Goal: Task Accomplishment & Management: Manage account settings

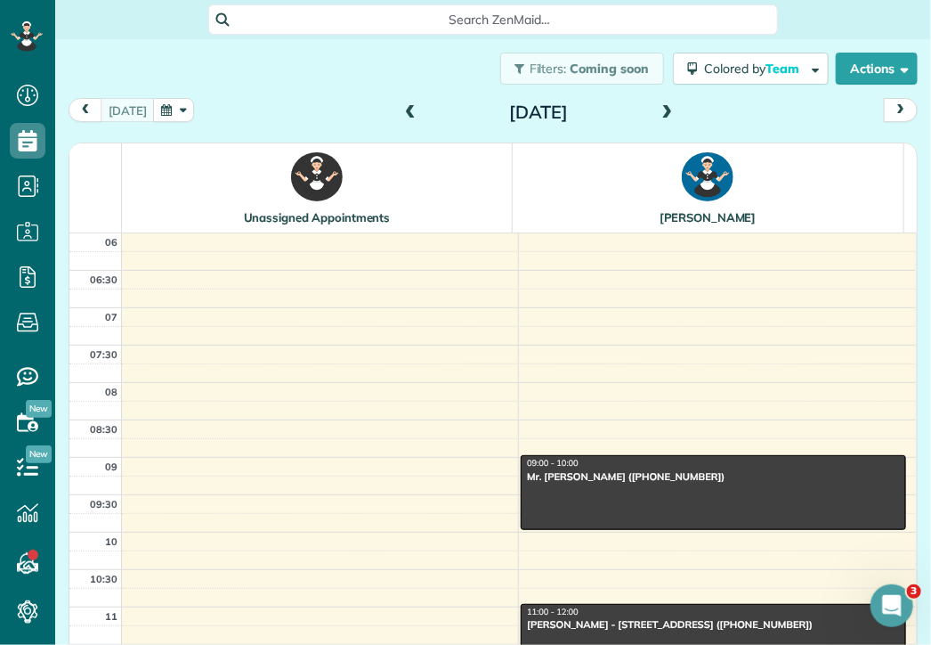
click at [160, 105] on button "button" at bounding box center [173, 110] width 41 height 24
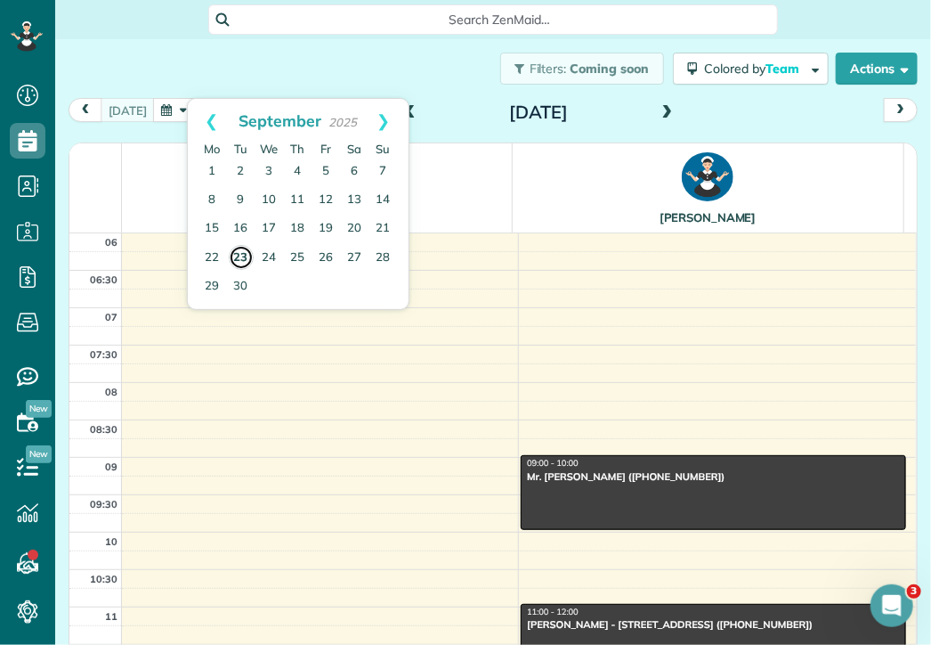
click at [239, 251] on link "23" at bounding box center [241, 257] width 25 height 25
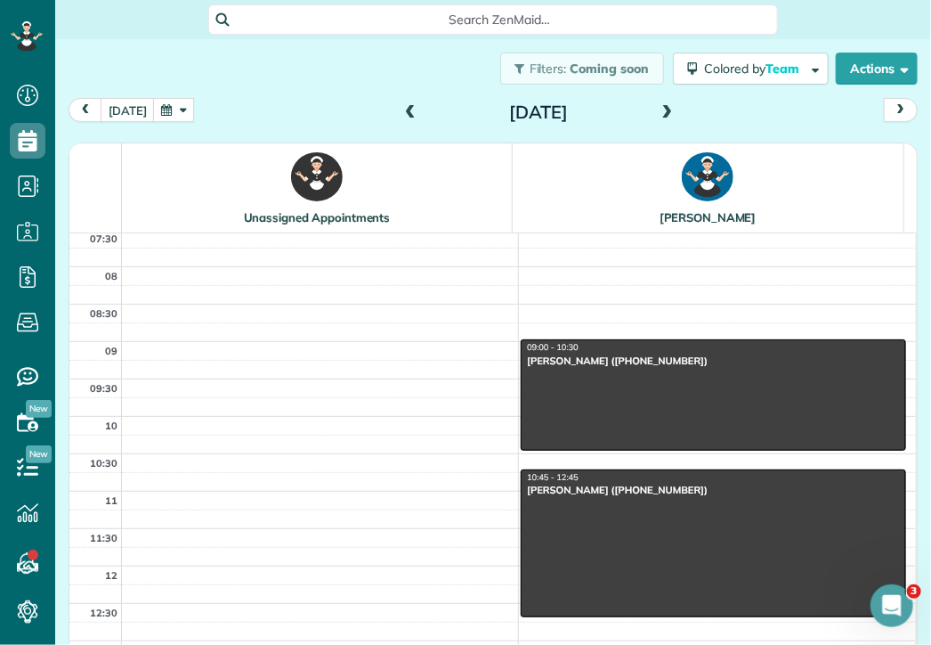
scroll to position [117, 0]
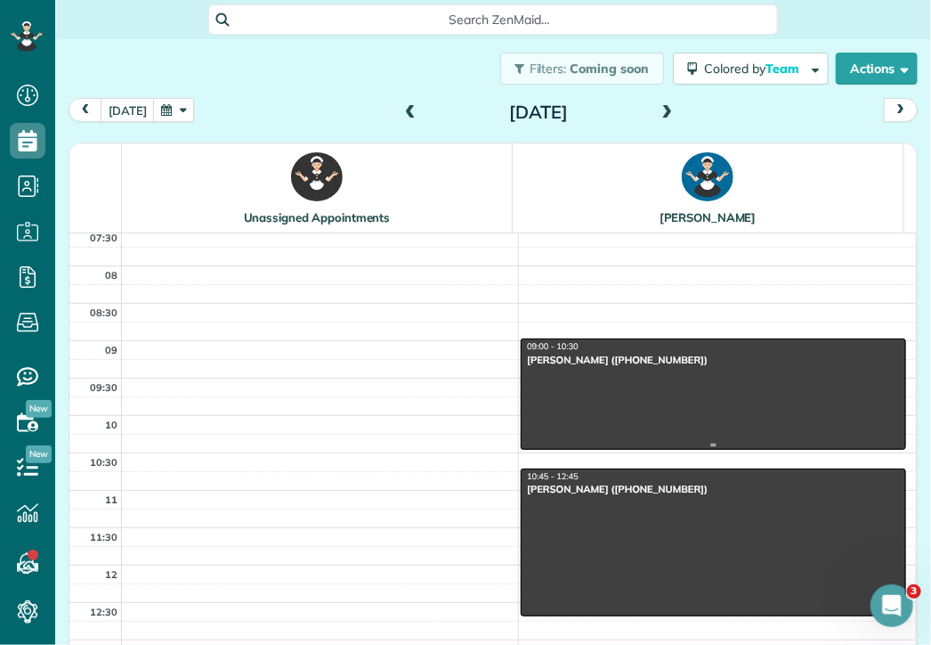
click at [601, 348] on div "09:00 - 10:30" at bounding box center [713, 347] width 375 height 12
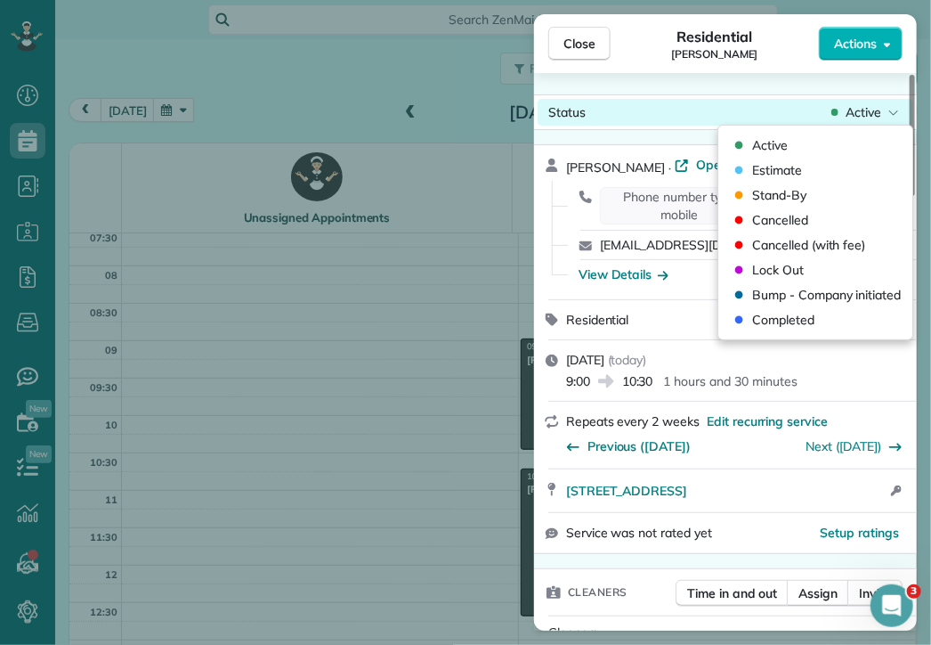
click at [873, 115] on span "Active" at bounding box center [864, 112] width 36 height 18
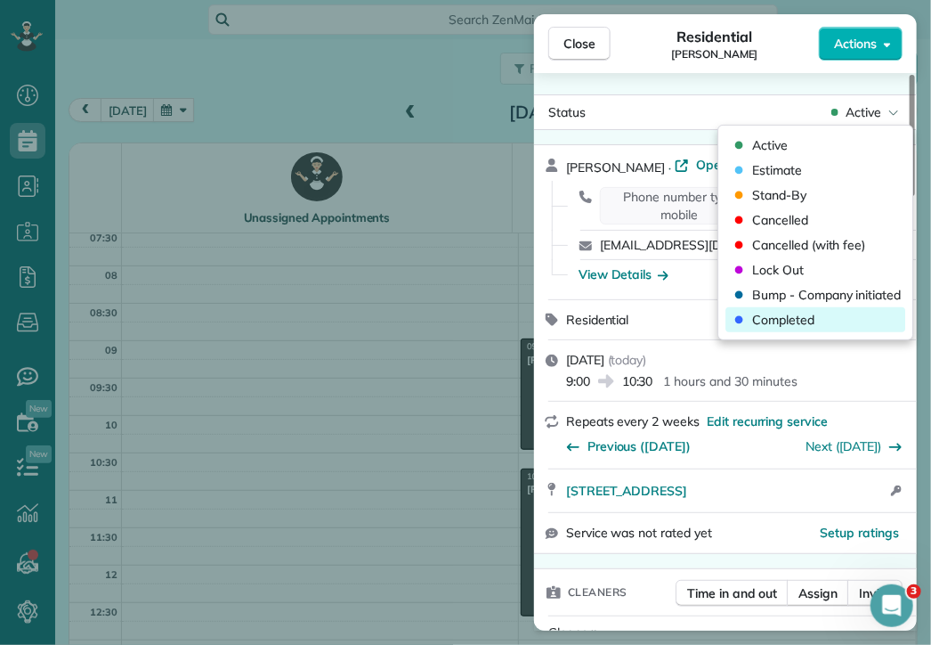
click at [803, 320] on span "Completed" at bounding box center [783, 320] width 62 height 18
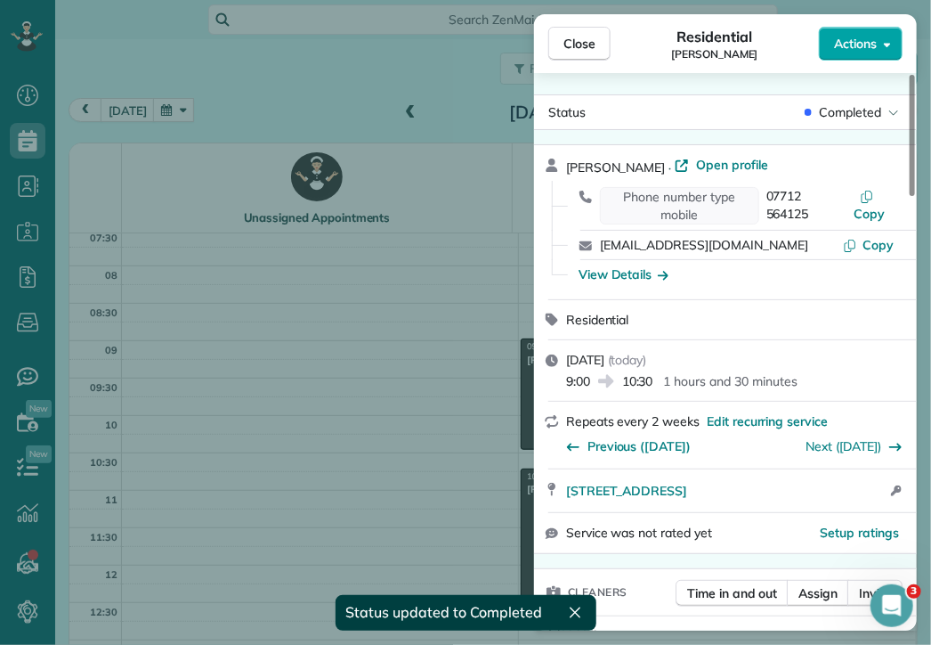
click at [852, 38] on span "Actions" at bounding box center [855, 44] width 43 height 18
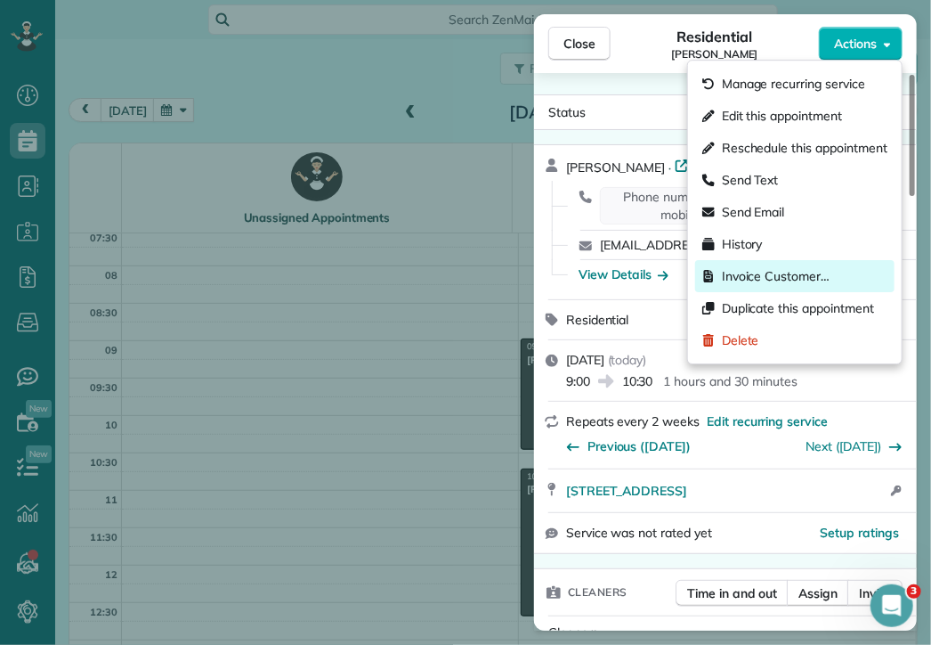
click at [777, 270] on span "Invoice Customer…" at bounding box center [776, 276] width 108 height 18
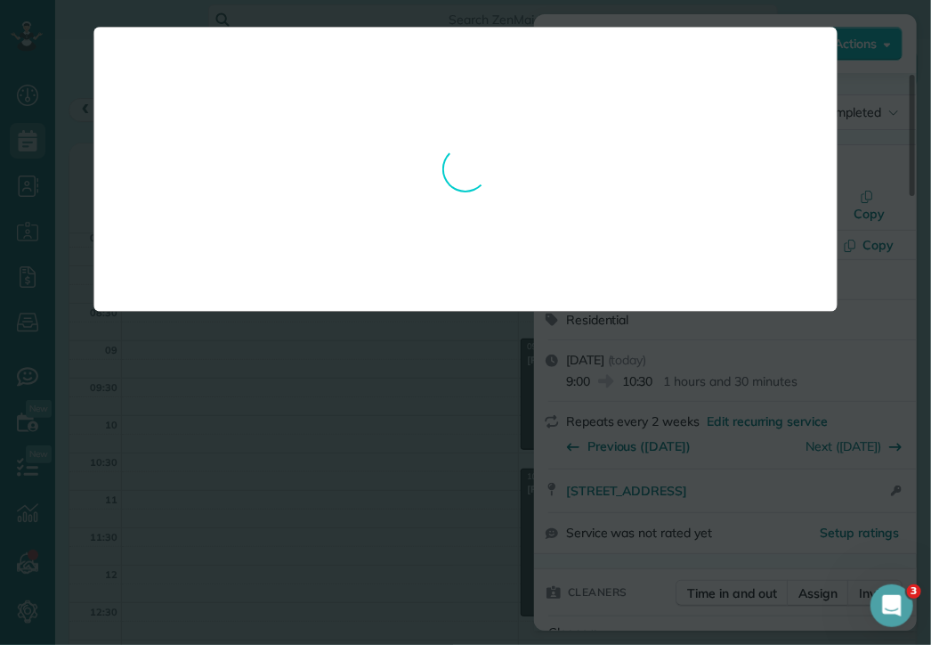
click at [655, 450] on div at bounding box center [465, 322] width 931 height 645
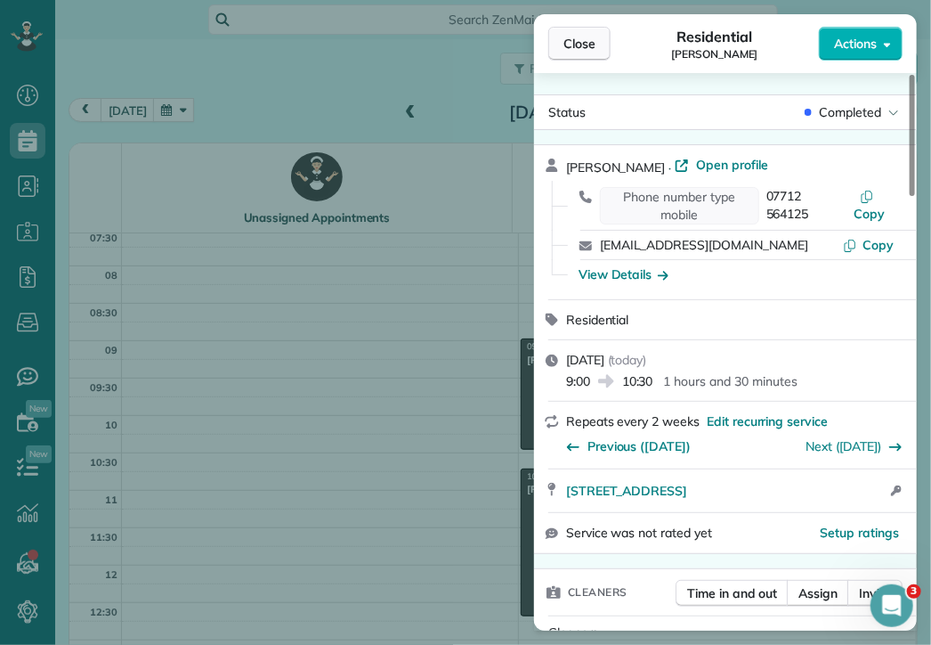
click at [583, 39] on span "Close" at bounding box center [580, 44] width 32 height 18
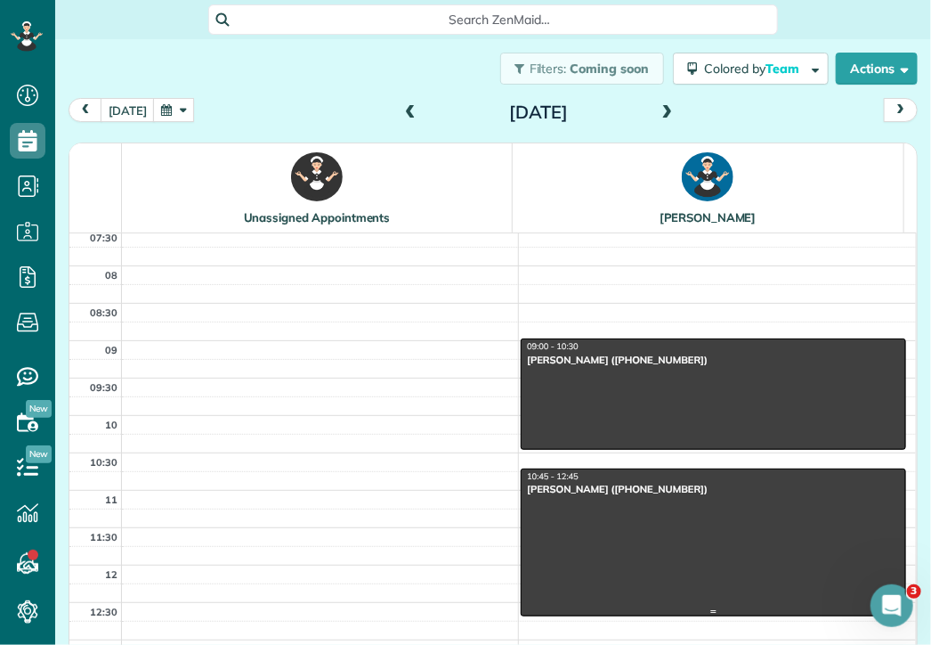
click at [613, 483] on div "[PERSON_NAME] ([PHONE_NUMBER])" at bounding box center [713, 489] width 375 height 12
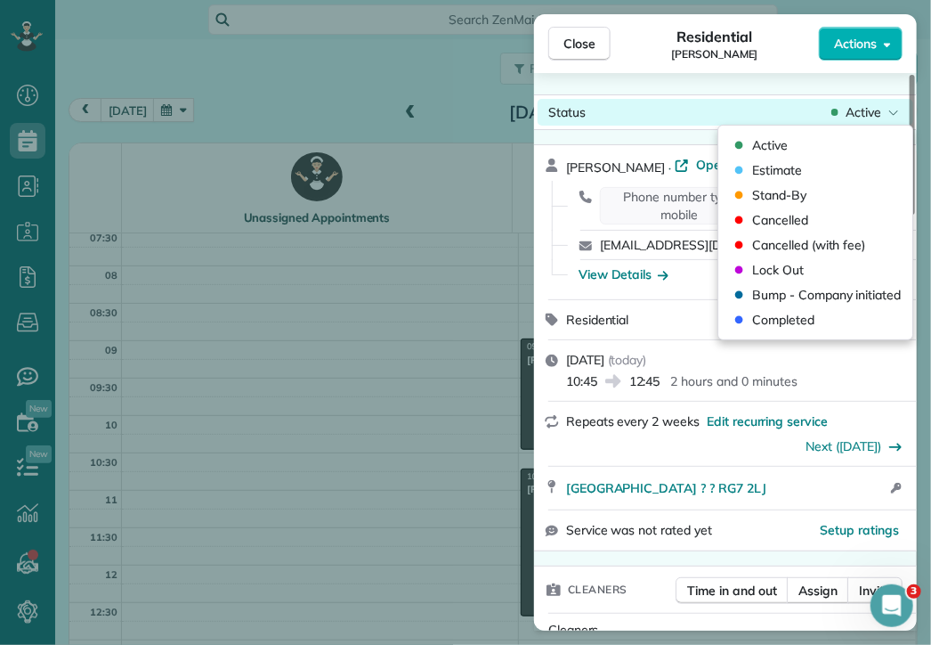
click at [879, 112] on span "Active" at bounding box center [864, 112] width 36 height 18
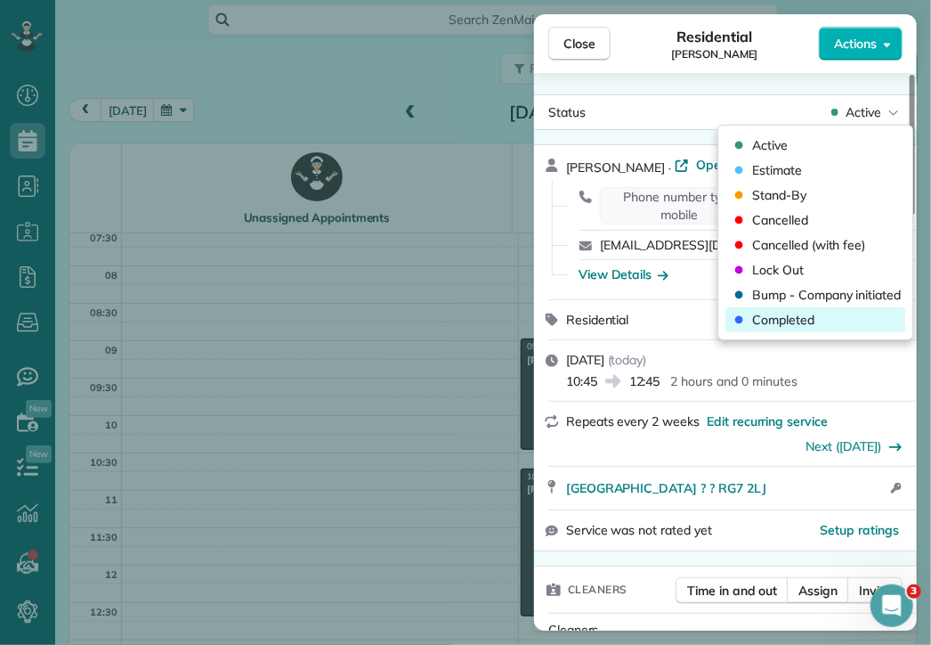
click at [808, 315] on span "Completed" at bounding box center [783, 320] width 62 height 18
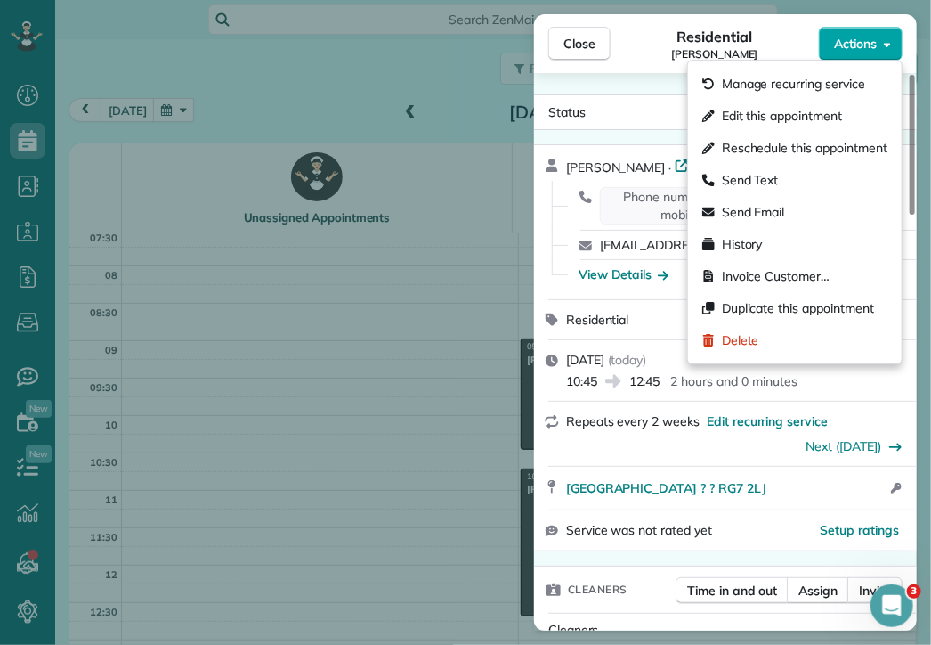
click at [856, 38] on span "Actions" at bounding box center [855, 44] width 43 height 18
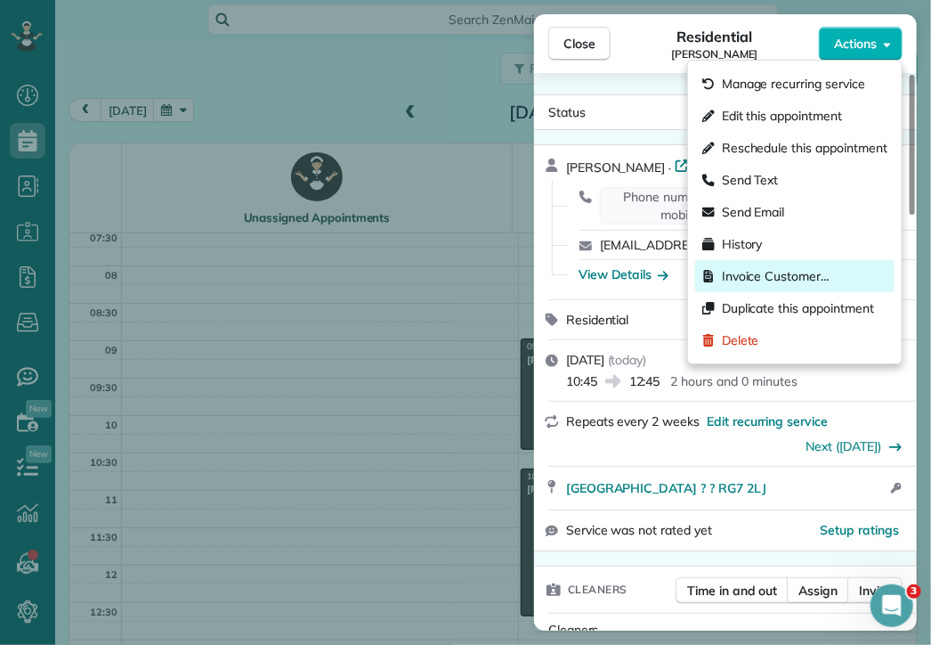
click at [781, 273] on span "Invoice Customer…" at bounding box center [776, 276] width 108 height 18
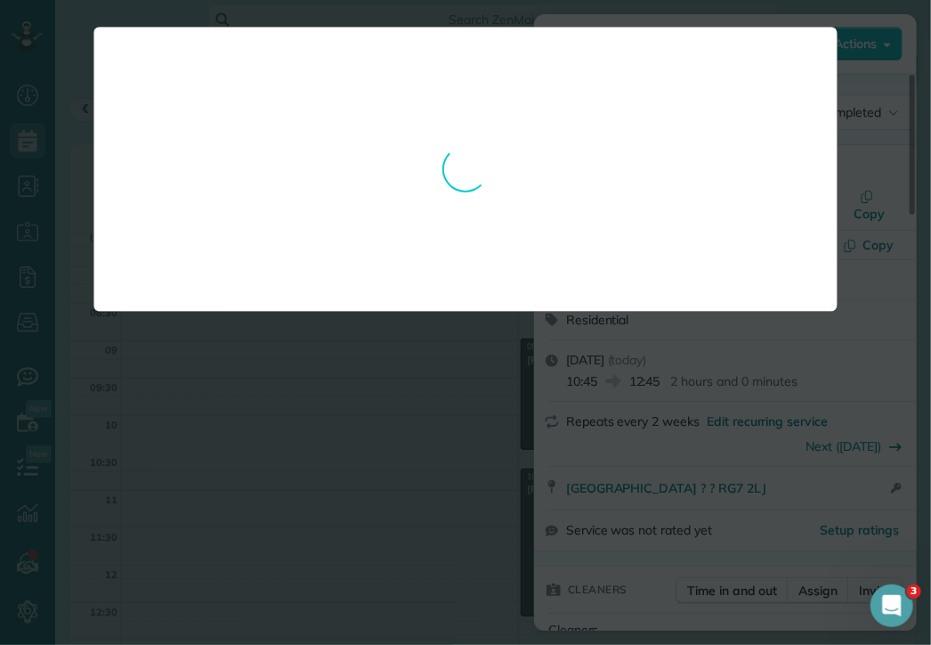
click at [760, 372] on div at bounding box center [465, 322] width 931 height 645
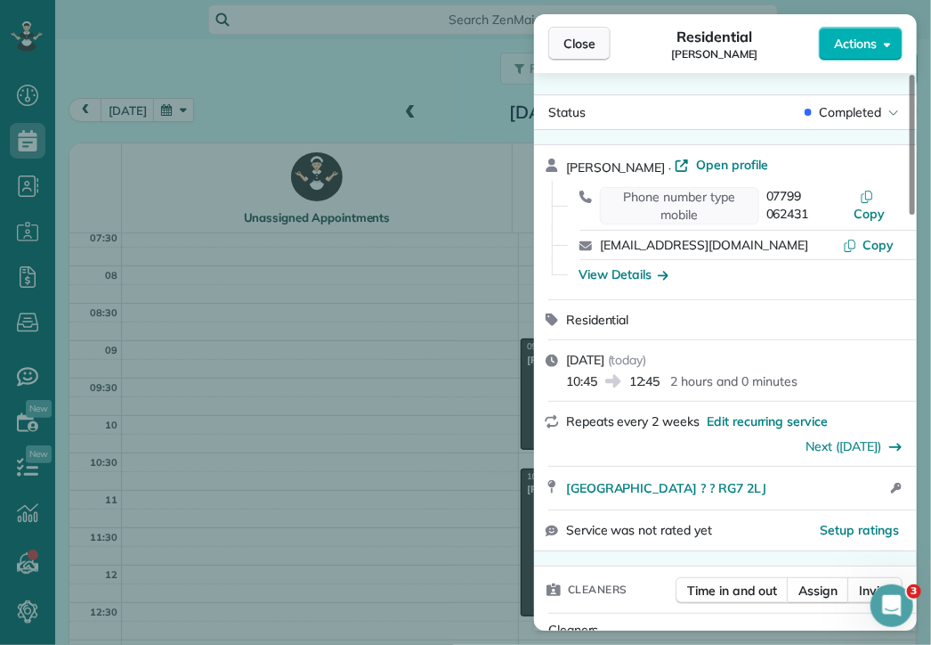
click at [567, 36] on span "Close" at bounding box center [580, 44] width 32 height 18
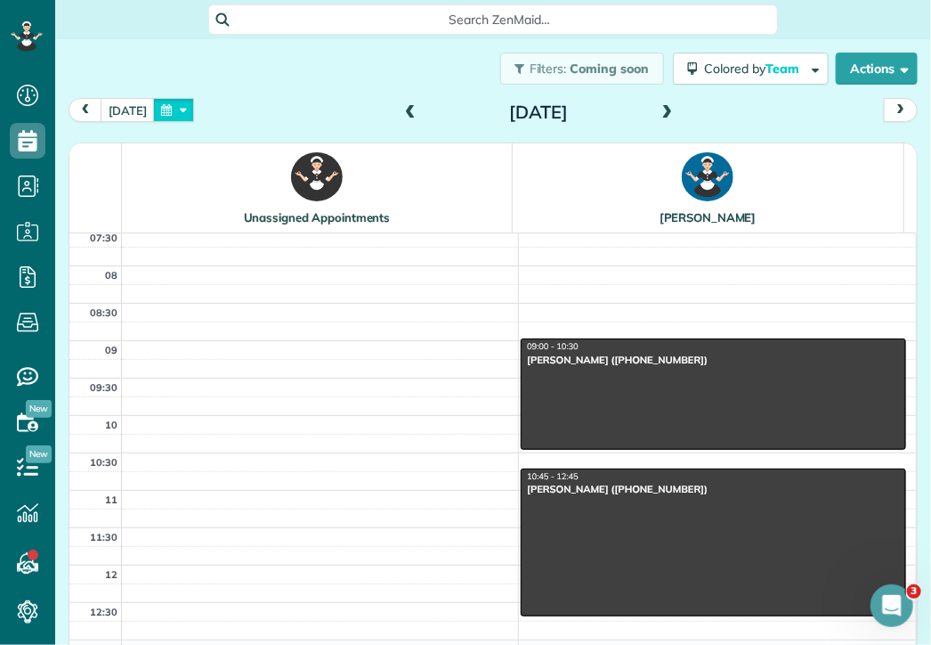
click at [160, 113] on button "button" at bounding box center [173, 110] width 41 height 24
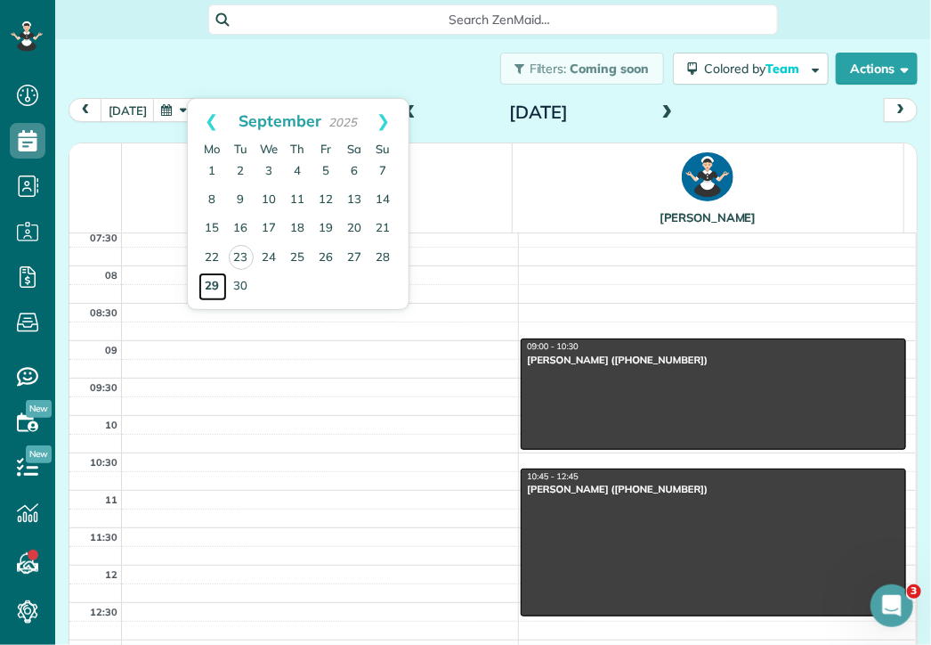
click at [215, 281] on link "29" at bounding box center [213, 286] width 28 height 28
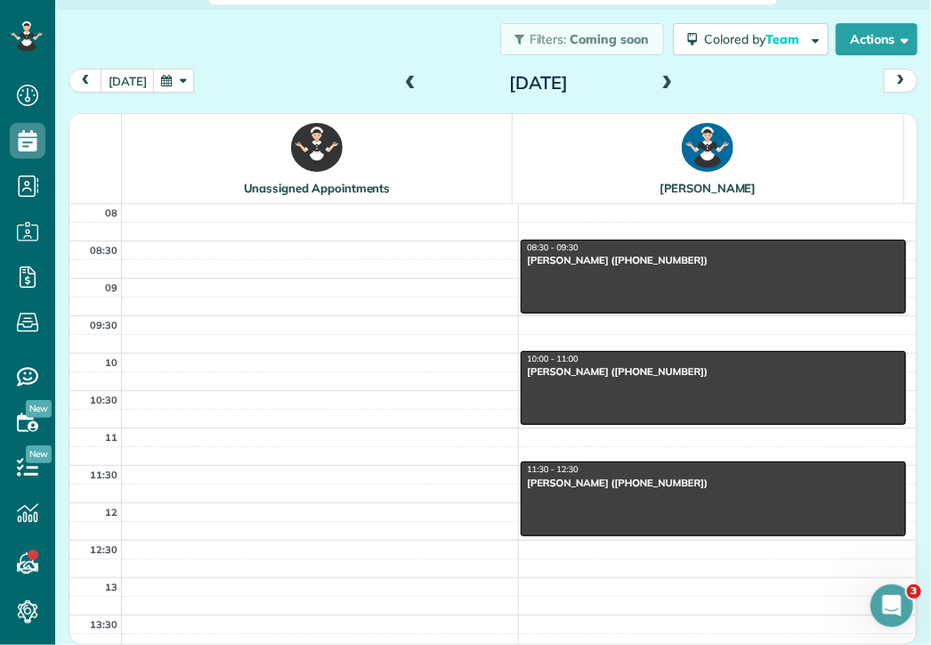
scroll to position [149, 0]
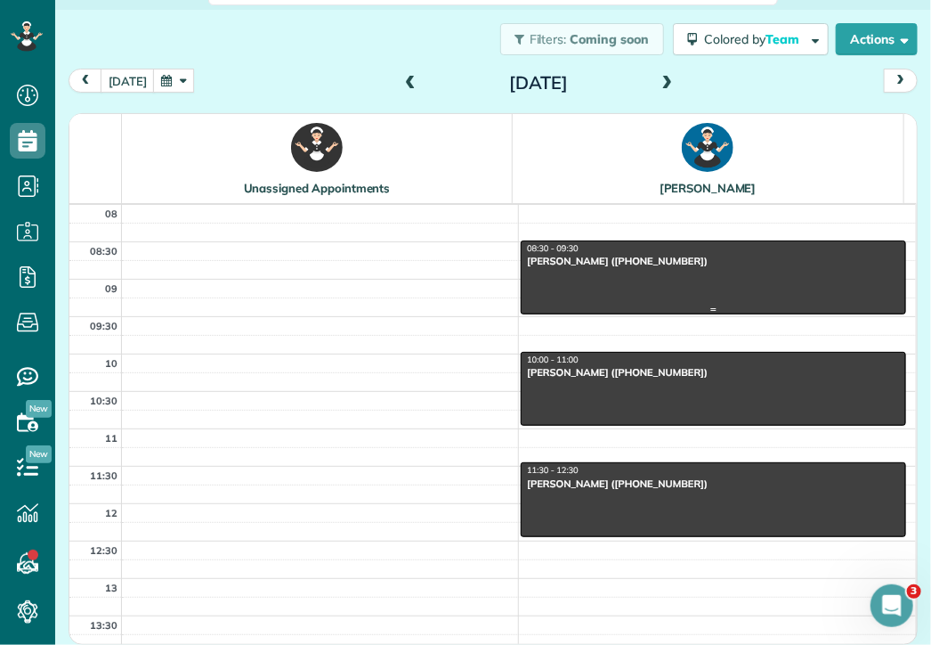
click at [579, 256] on div "[PERSON_NAME] ([PHONE_NUMBER])" at bounding box center [713, 261] width 375 height 12
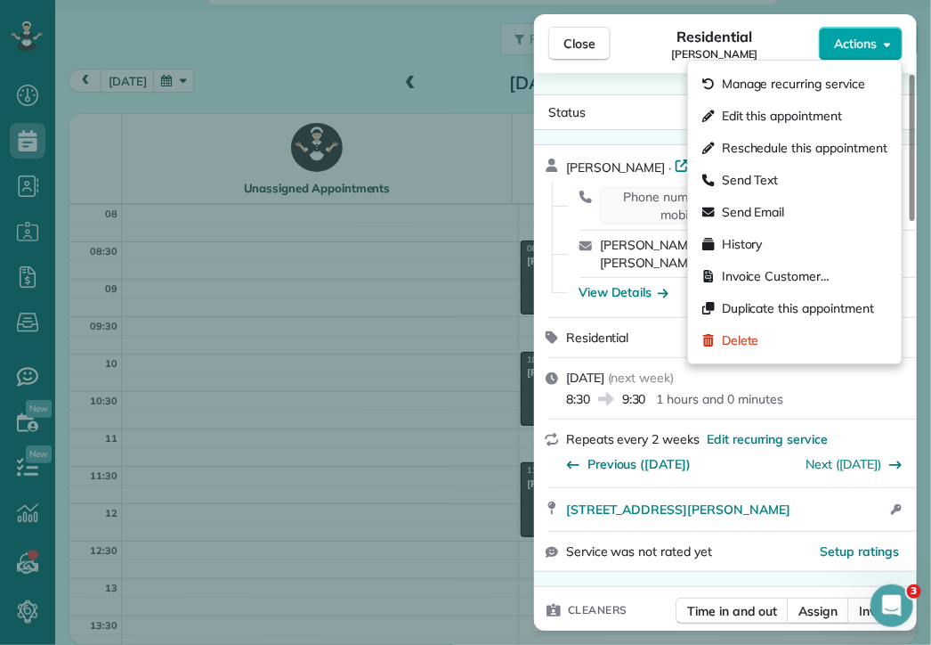
click at [864, 45] on span "Actions" at bounding box center [855, 44] width 43 height 18
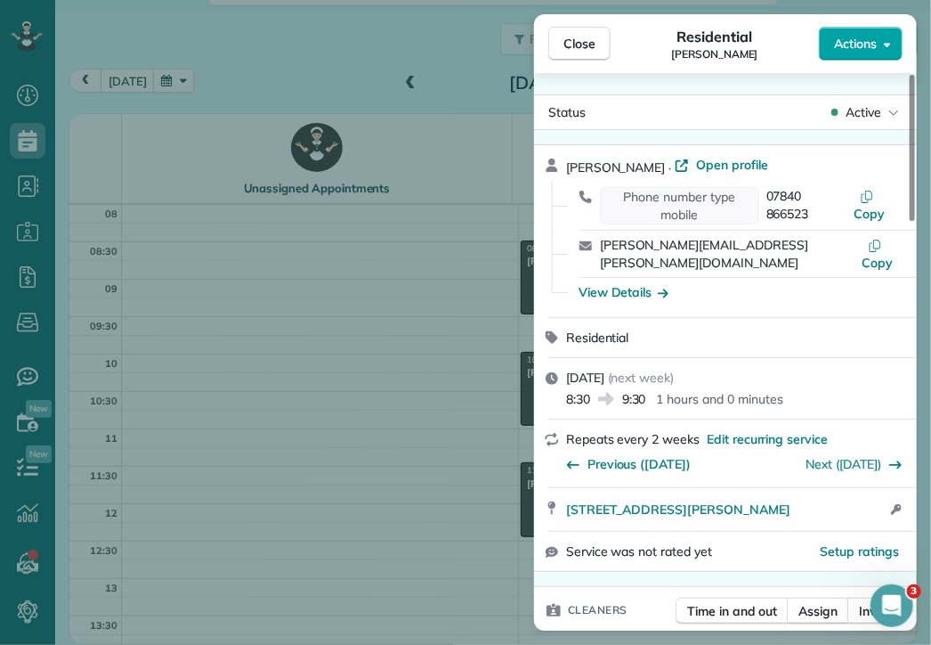
click at [864, 45] on span "Actions" at bounding box center [855, 44] width 43 height 18
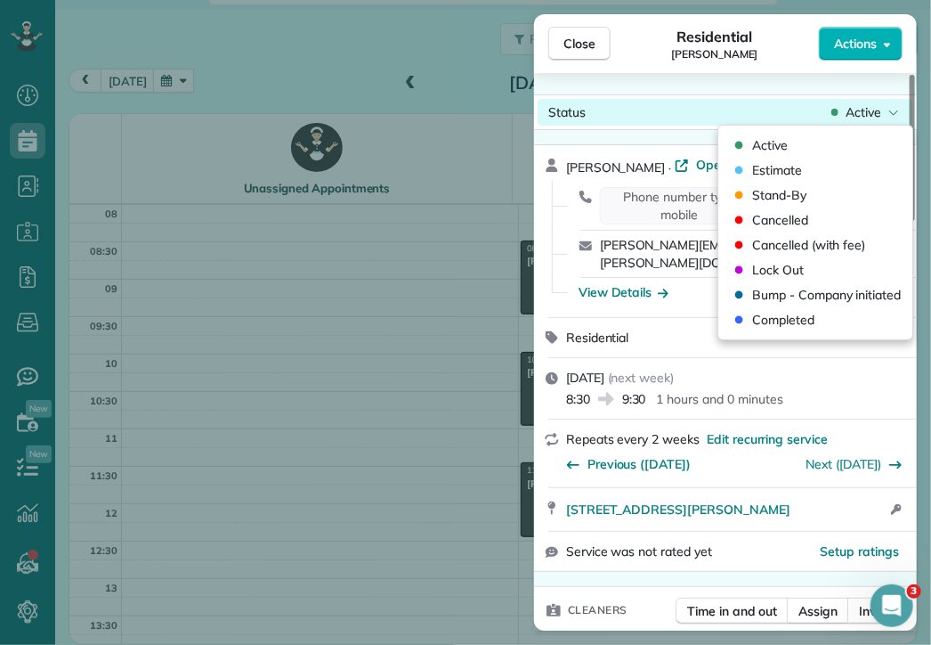
click at [878, 110] on span "Active" at bounding box center [864, 112] width 36 height 18
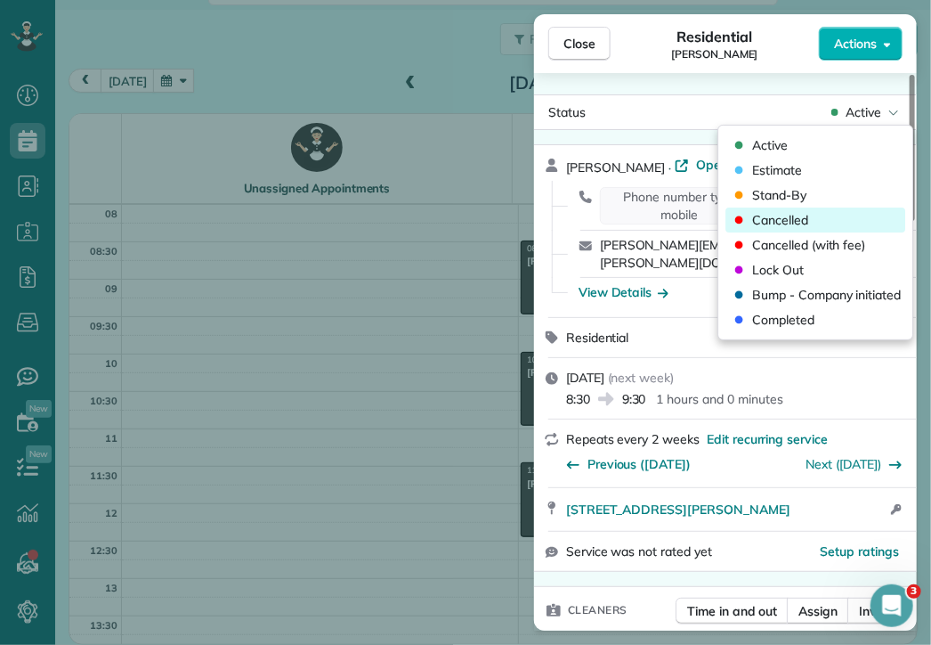
click at [791, 217] on span "Cancelled" at bounding box center [780, 220] width 56 height 18
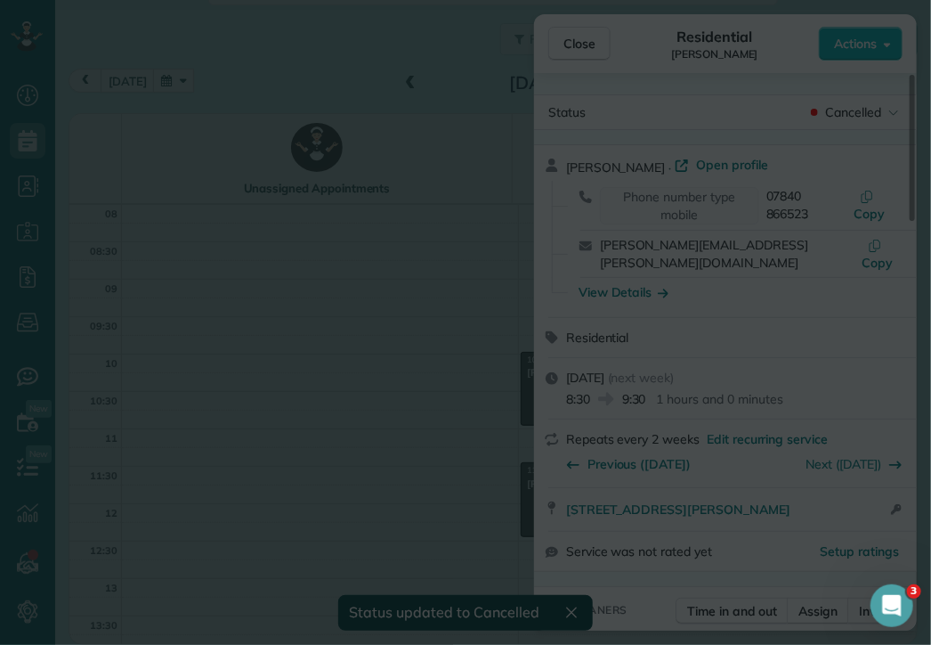
scroll to position [28, 0]
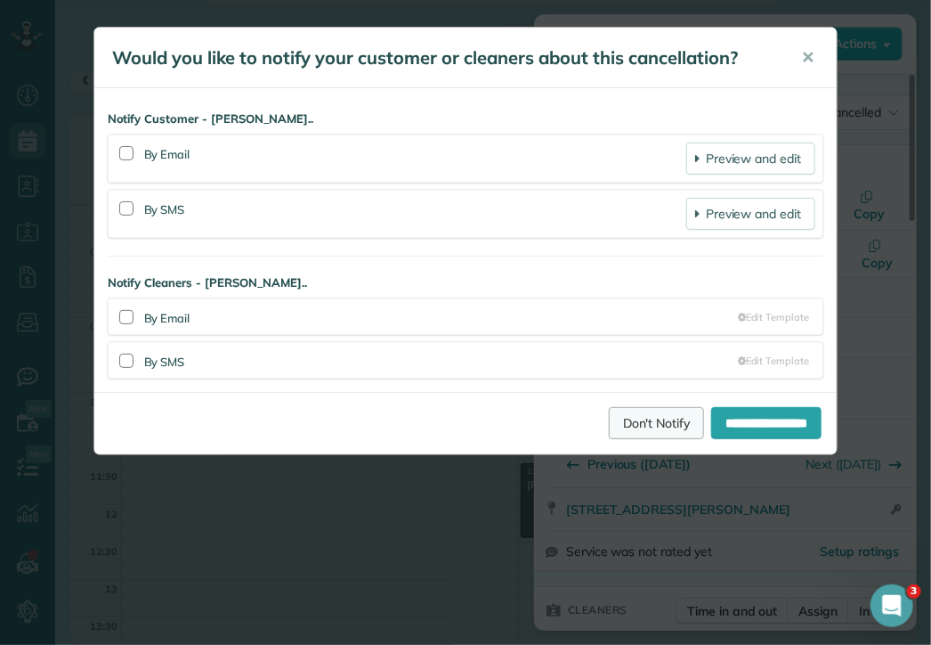
click at [643, 419] on link "Don't Notify" at bounding box center [657, 423] width 96 height 32
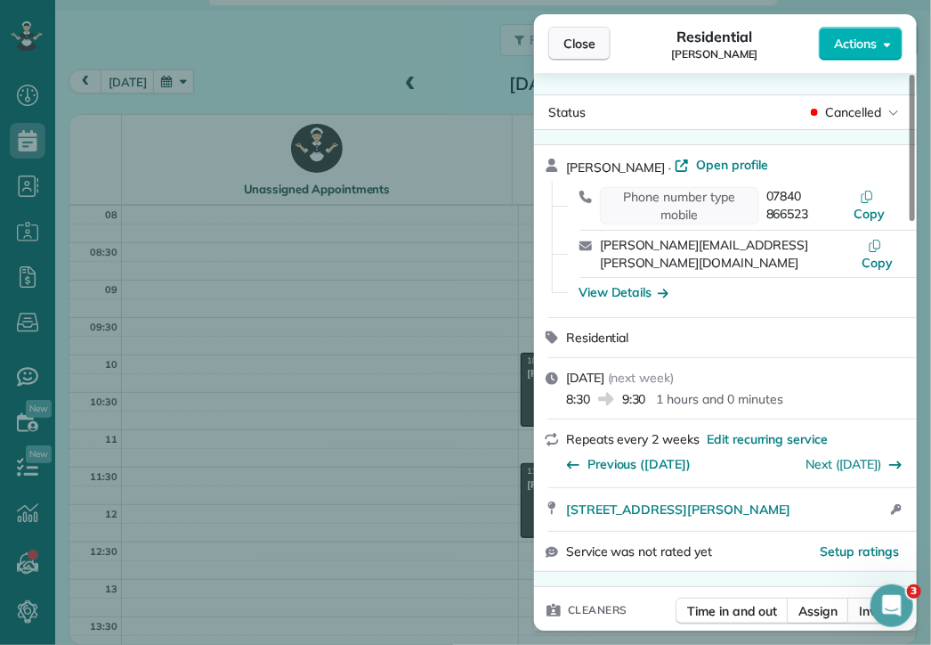
click at [592, 46] on span "Close" at bounding box center [580, 44] width 32 height 18
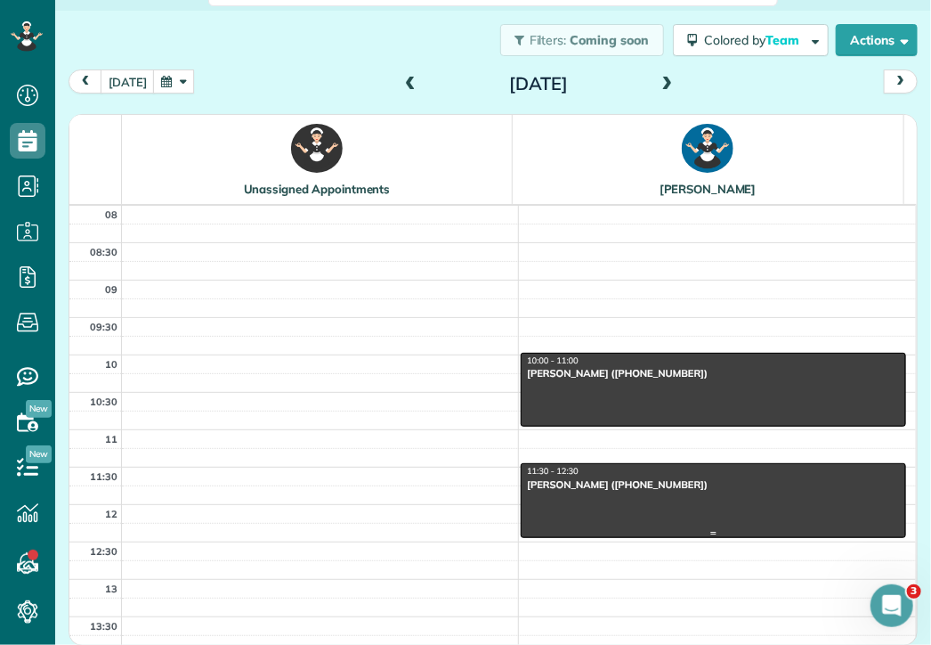
click at [633, 487] on div "[PERSON_NAME] ([PHONE_NUMBER])" at bounding box center [713, 484] width 375 height 12
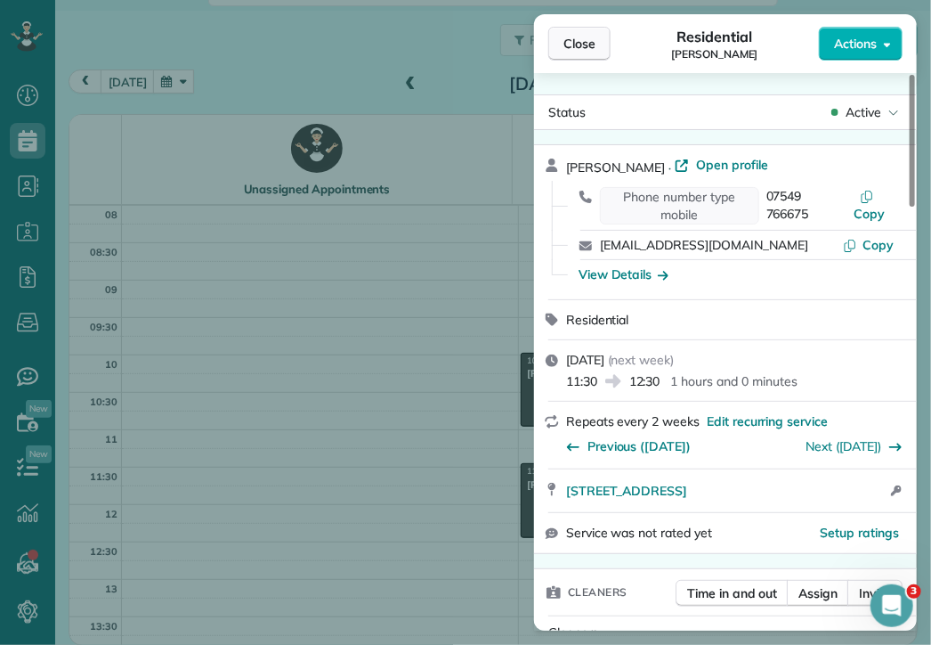
click at [581, 42] on span "Close" at bounding box center [580, 44] width 32 height 18
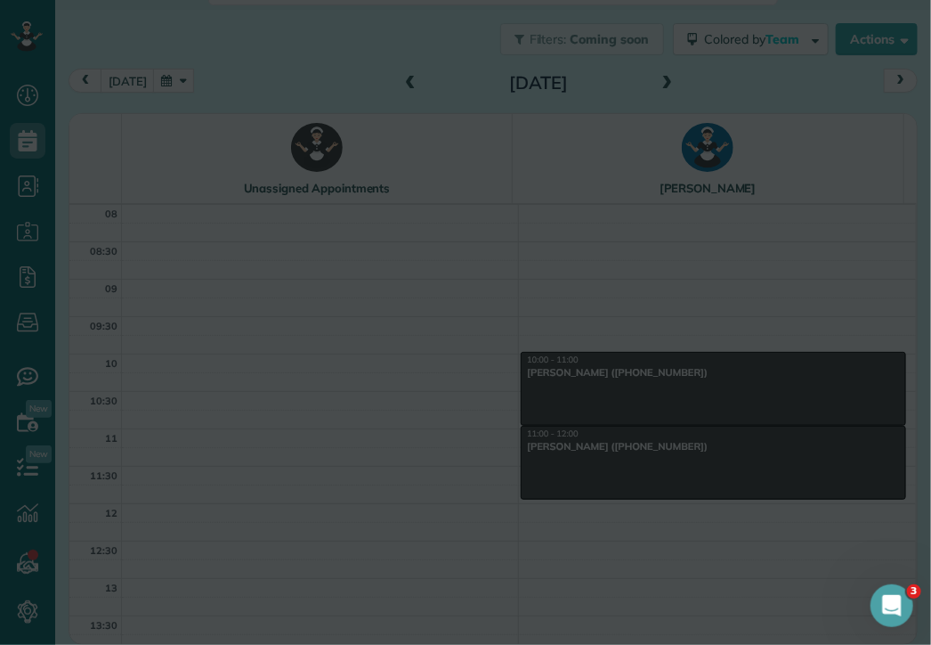
scroll to position [28, 0]
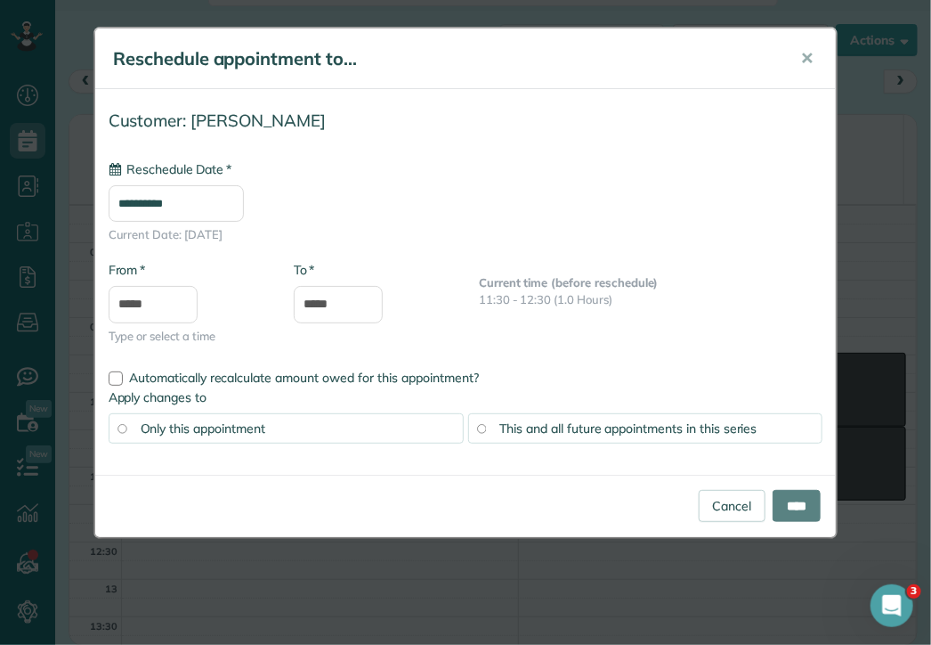
drag, startPoint x: 588, startPoint y: 501, endPoint x: 577, endPoint y: 302, distance: 199.8
click at [577, 302] on body "Dashboard Scheduling Calendar View List View Dispatch View - Weekly scheduling …" at bounding box center [465, 322] width 931 height 645
type input "**********"
click at [743, 498] on link "Cancel" at bounding box center [733, 506] width 68 height 32
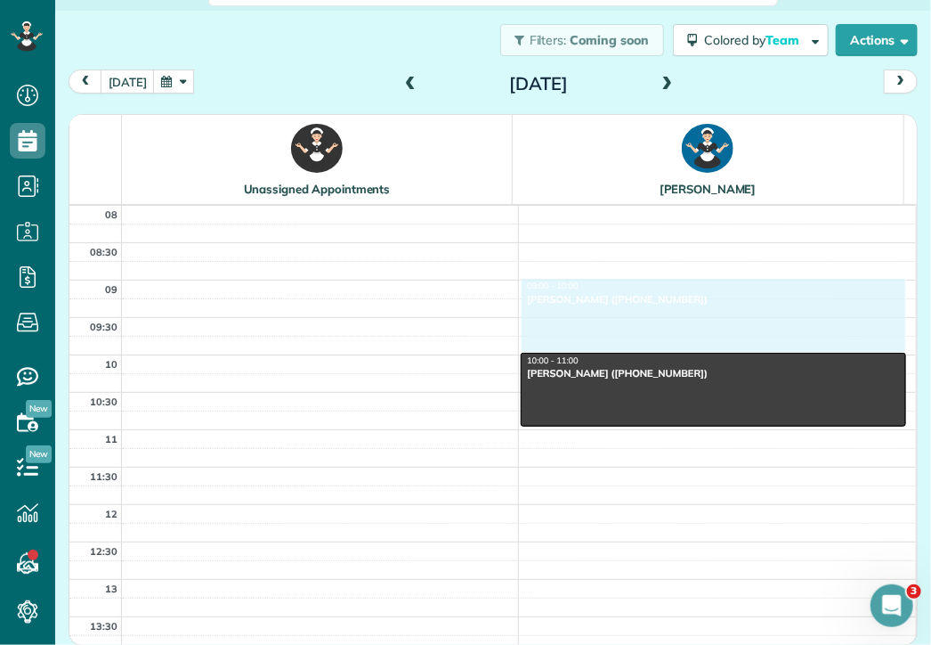
drag, startPoint x: 708, startPoint y: 498, endPoint x: 631, endPoint y: 305, distance: 207.0
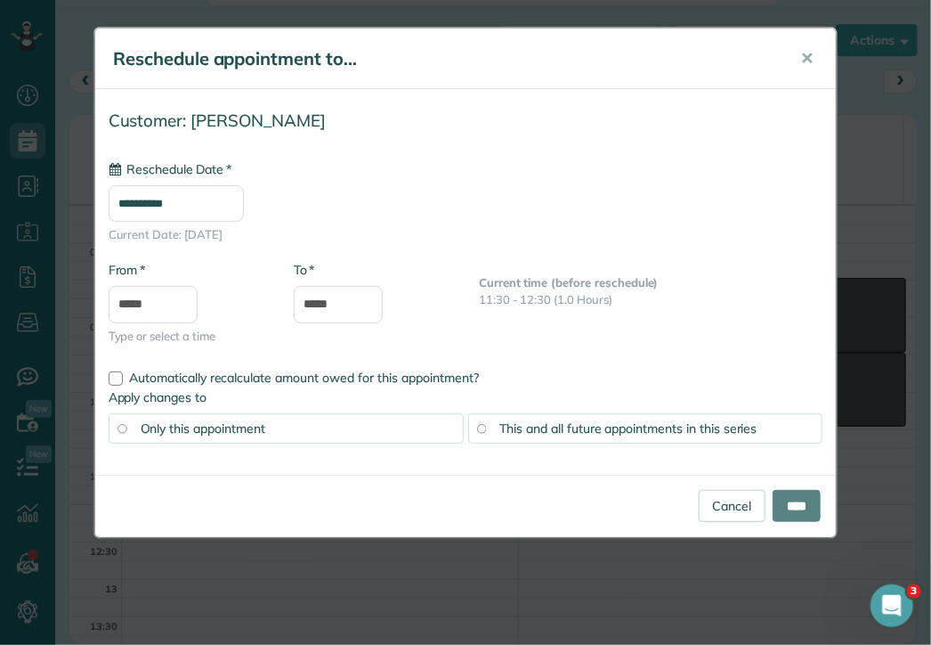
type input "**********"
click at [726, 499] on link "Cancel" at bounding box center [733, 506] width 68 height 32
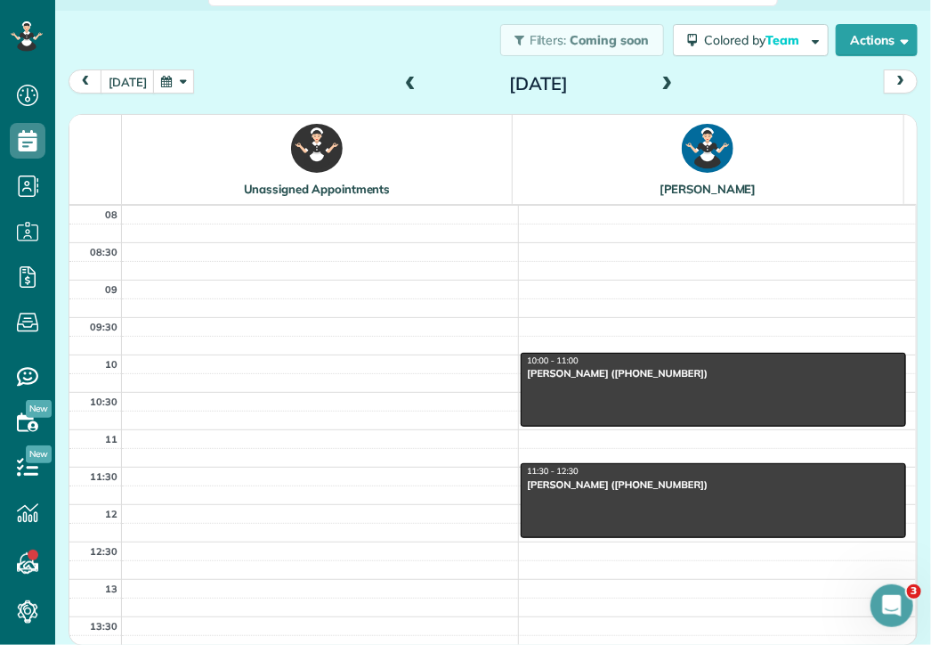
click at [164, 76] on button "button" at bounding box center [173, 81] width 41 height 24
click at [163, 79] on button "button" at bounding box center [173, 81] width 41 height 24
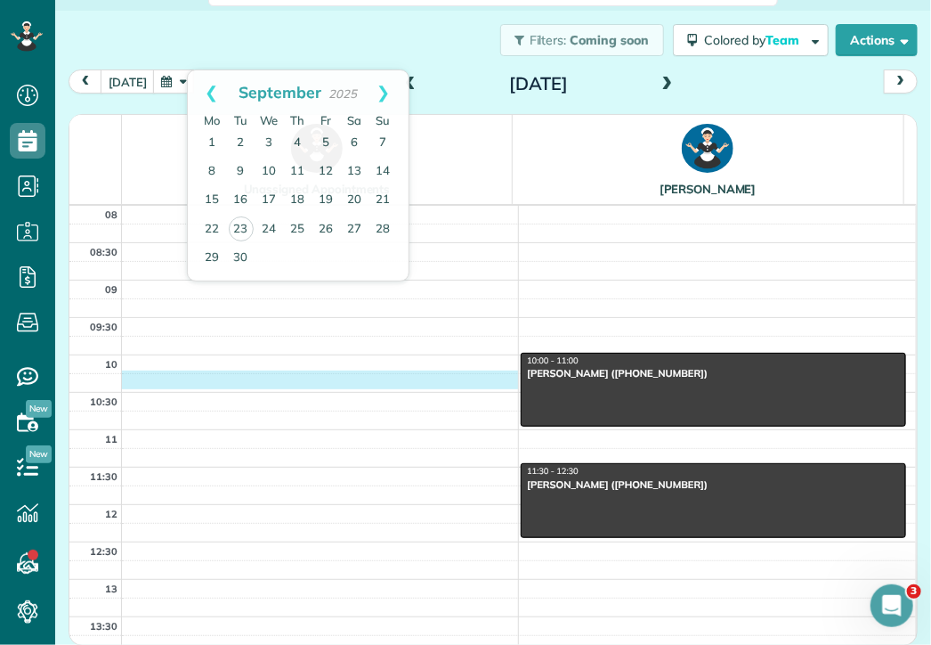
click at [388, 381] on div "06 06:30 07 07:30 08 08:30 09 09:30 10 10:30 11 11:30 12 12:30 13 13:30 14 14:3…" at bounding box center [492, 541] width 847 height 971
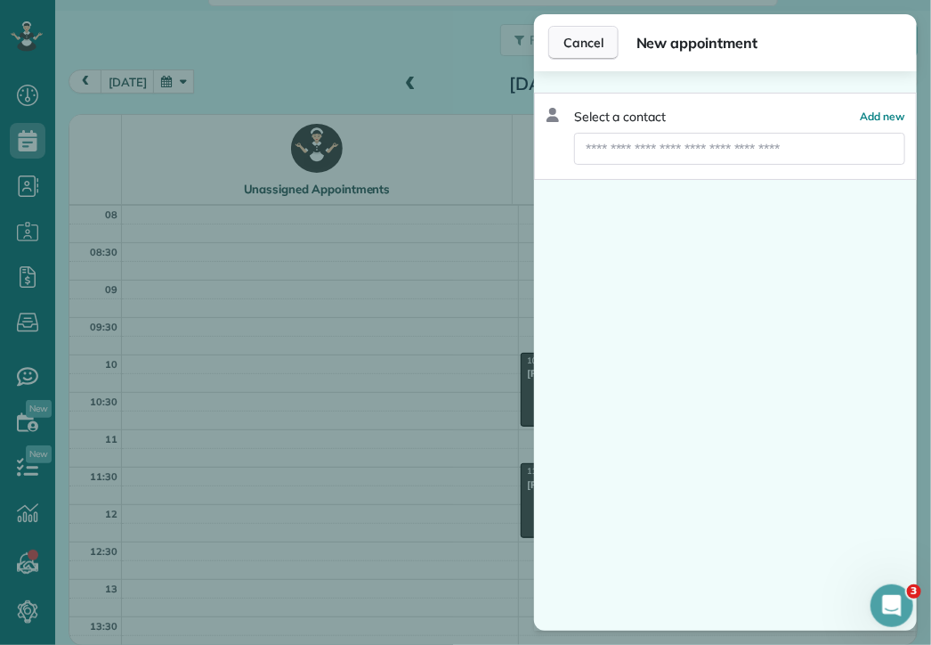
click at [574, 46] on span "Cancel" at bounding box center [584, 43] width 40 height 18
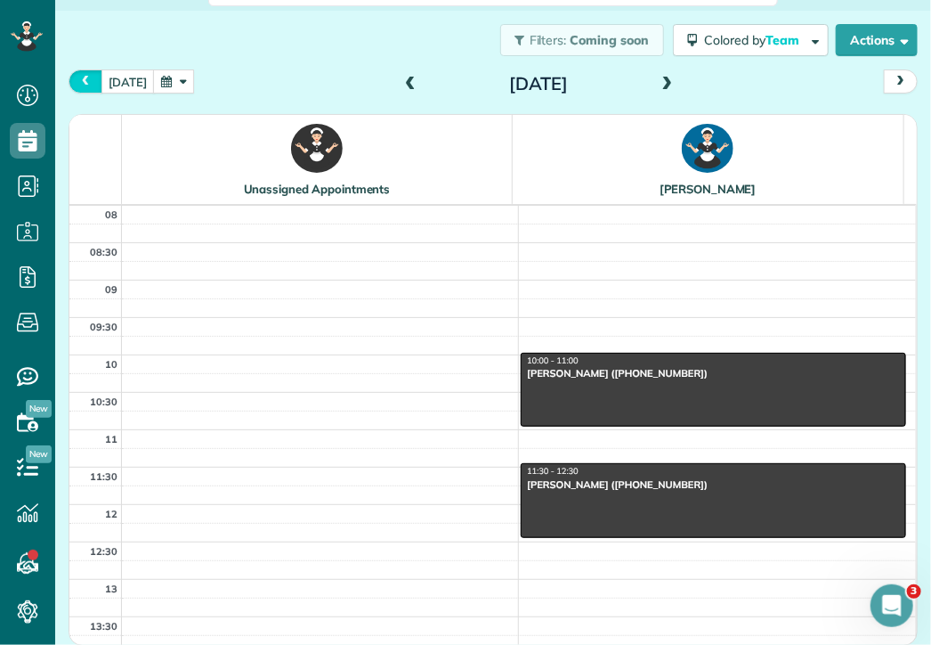
click at [92, 83] on span "prev" at bounding box center [85, 82] width 14 height 12
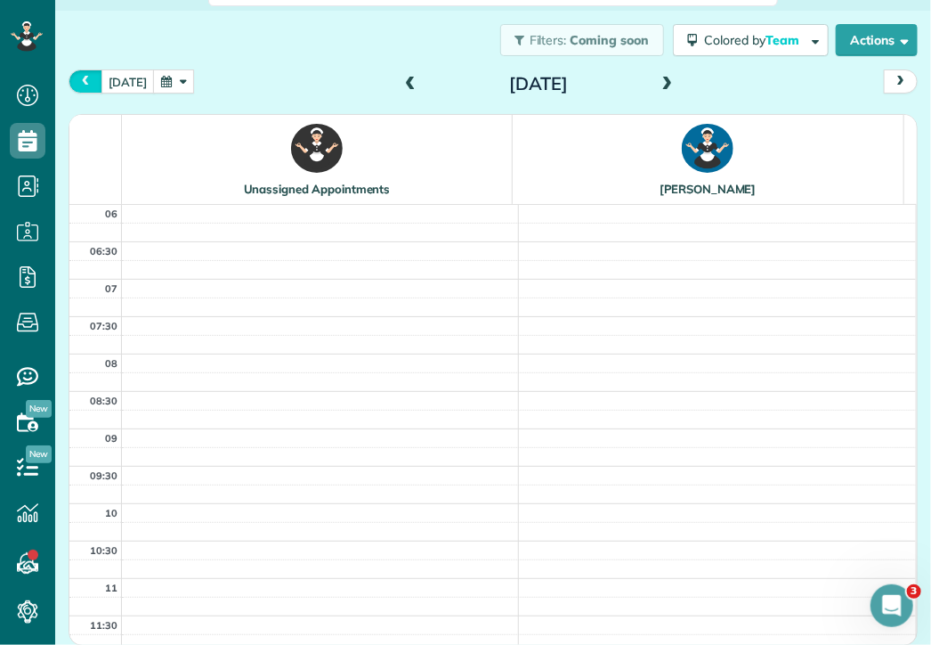
click at [92, 83] on span "prev" at bounding box center [85, 82] width 14 height 12
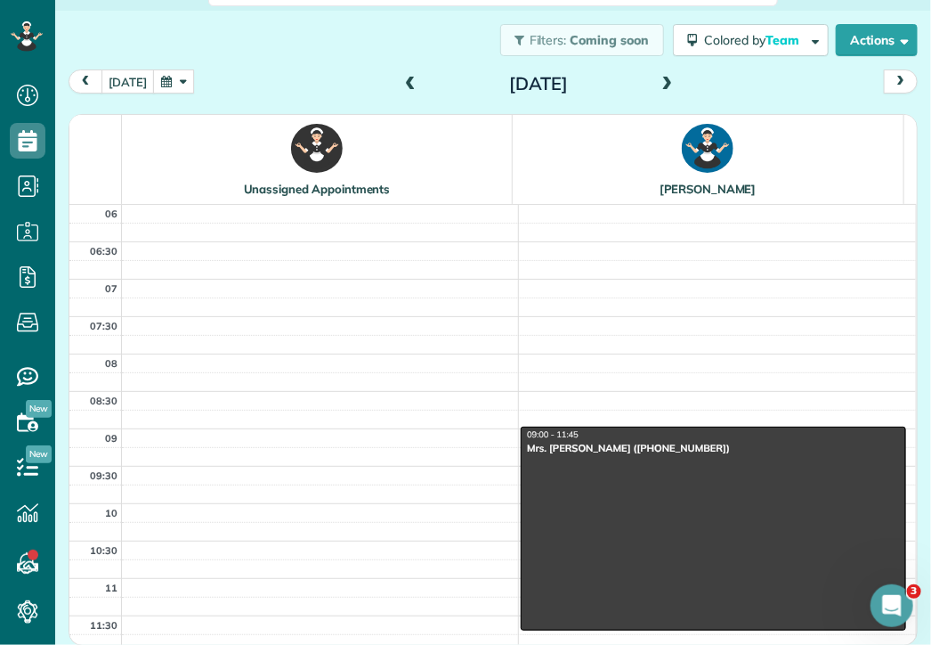
click at [92, 83] on span "prev" at bounding box center [85, 82] width 14 height 12
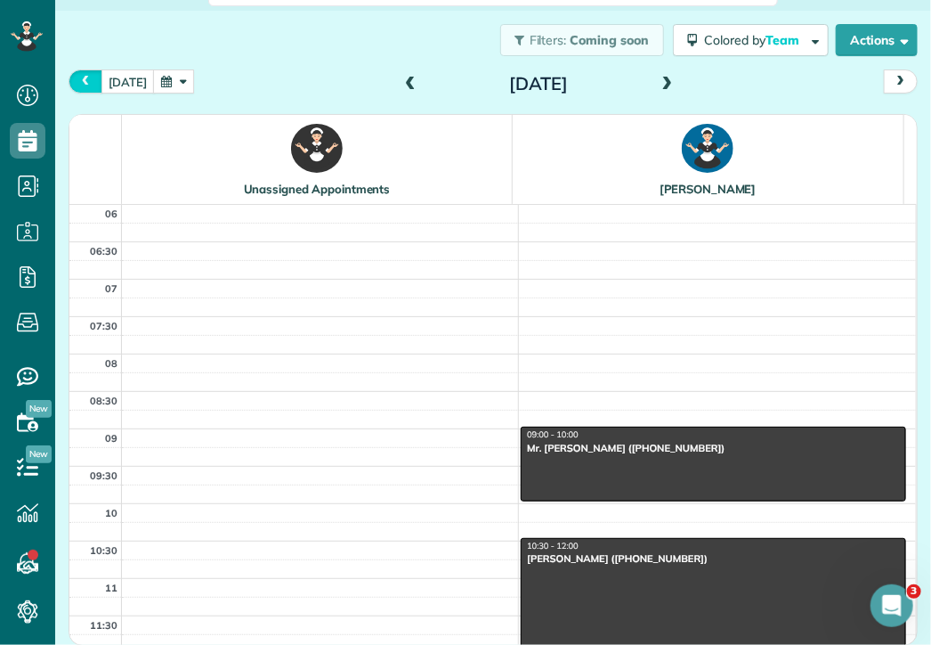
click at [92, 83] on span "prev" at bounding box center [85, 82] width 14 height 12
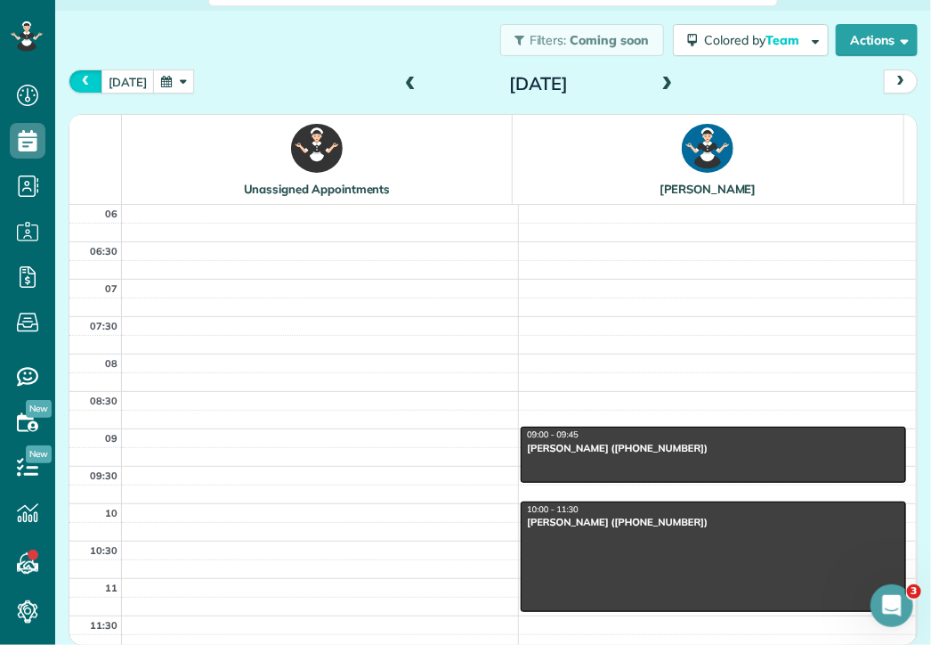
click at [92, 83] on span "prev" at bounding box center [85, 82] width 14 height 12
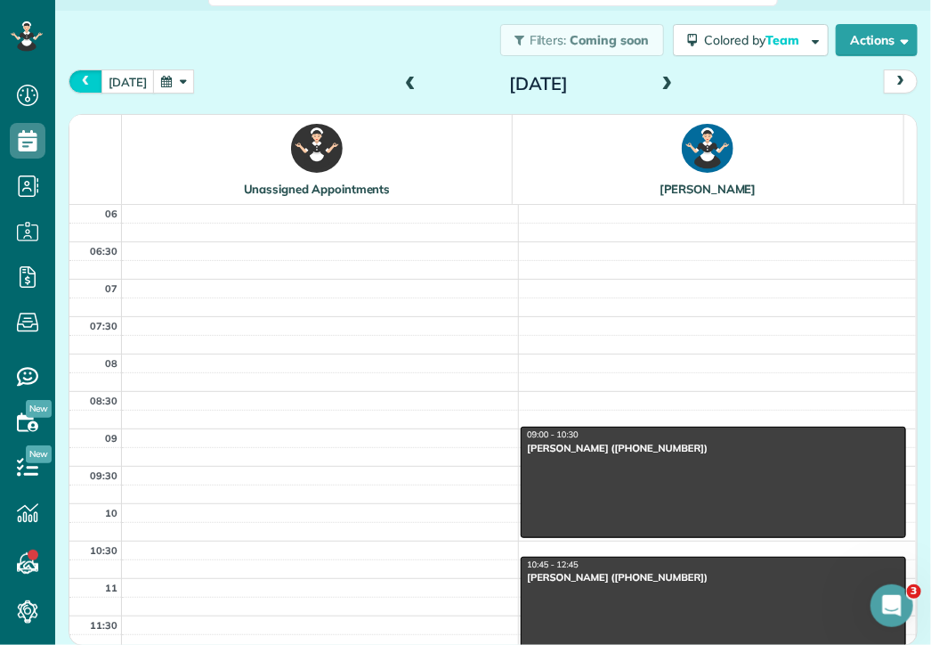
click at [92, 83] on span "prev" at bounding box center [85, 82] width 14 height 12
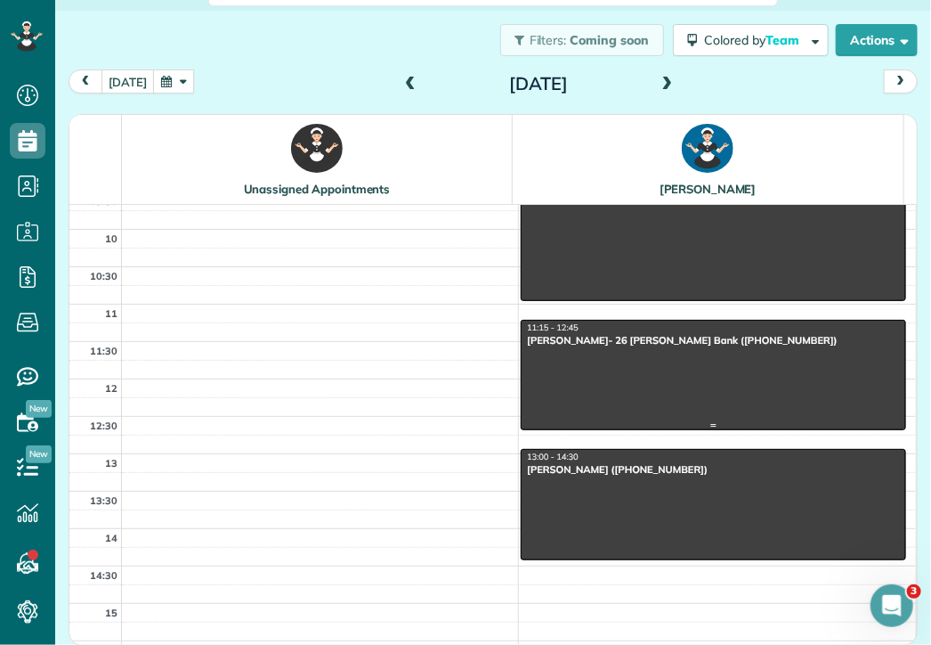
scroll to position [356, 0]
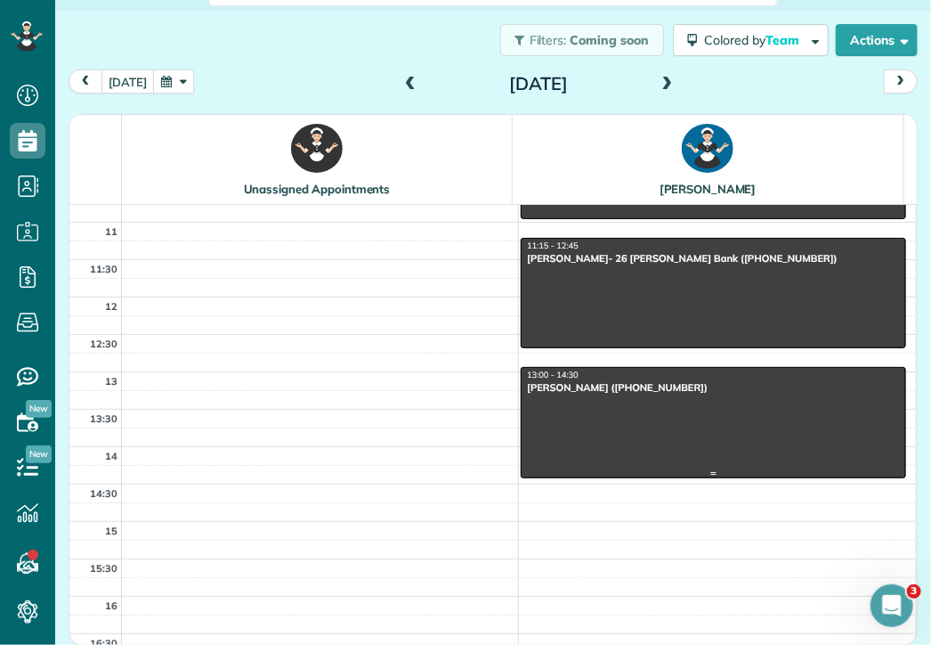
click at [602, 386] on div "[PERSON_NAME] ([PHONE_NUMBER])" at bounding box center [713, 387] width 375 height 12
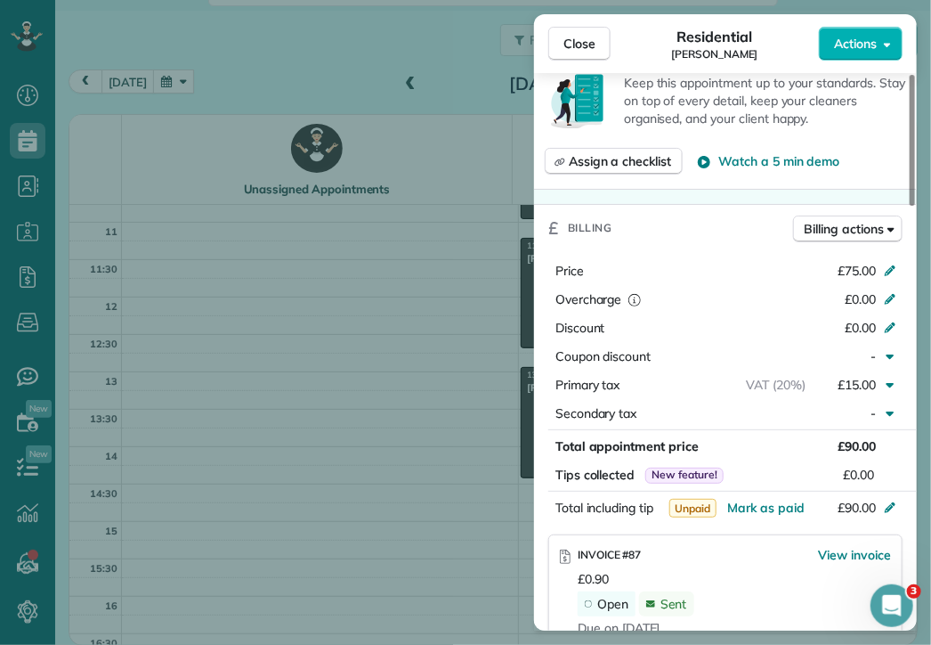
scroll to position [769, 0]
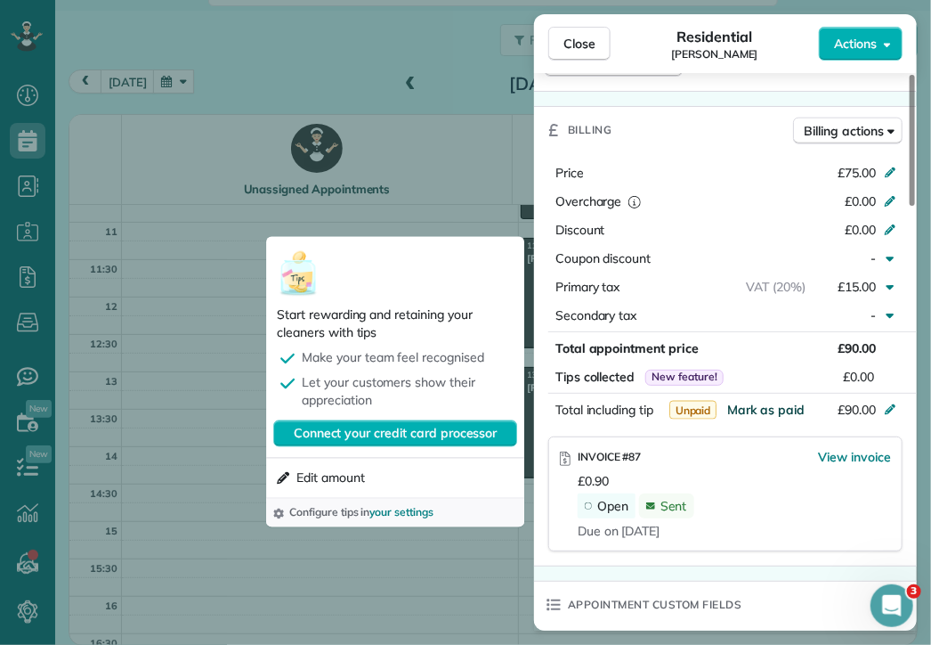
click at [795, 415] on span "Mark as paid" at bounding box center [765, 410] width 77 height 16
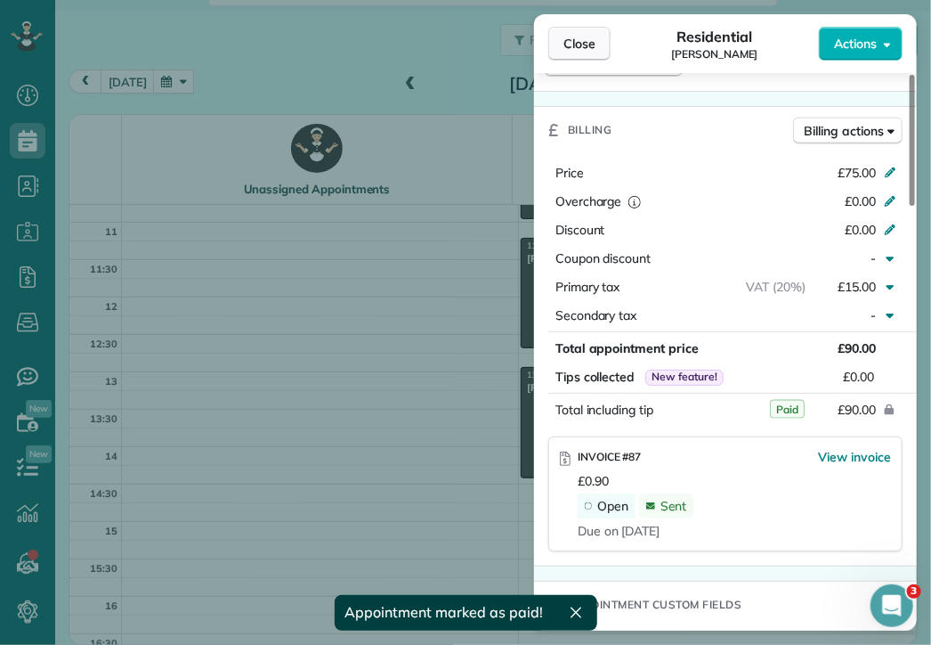
click at [585, 44] on span "Close" at bounding box center [580, 44] width 32 height 18
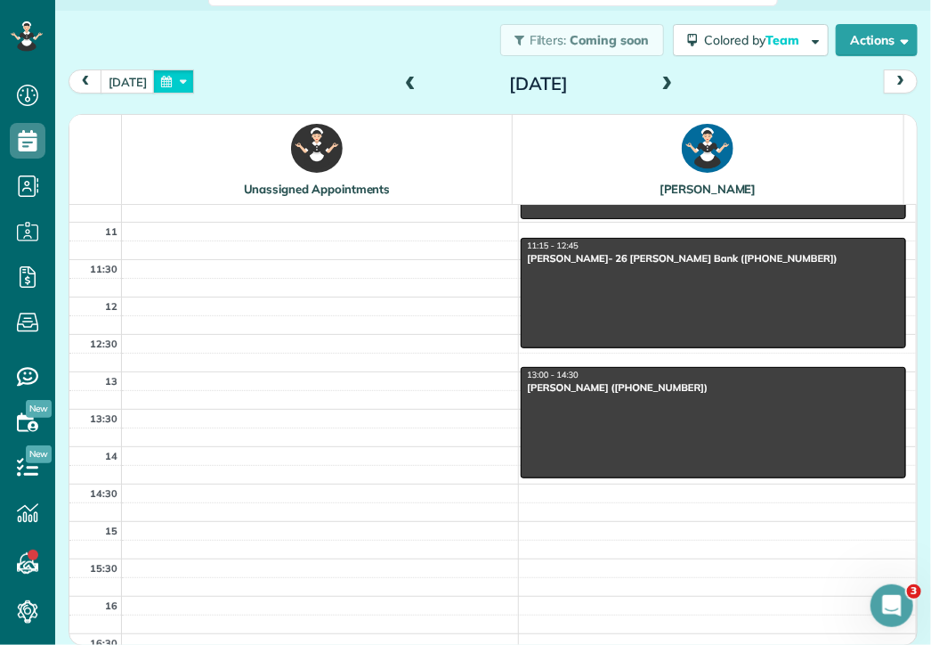
click at [162, 74] on button "button" at bounding box center [173, 81] width 41 height 24
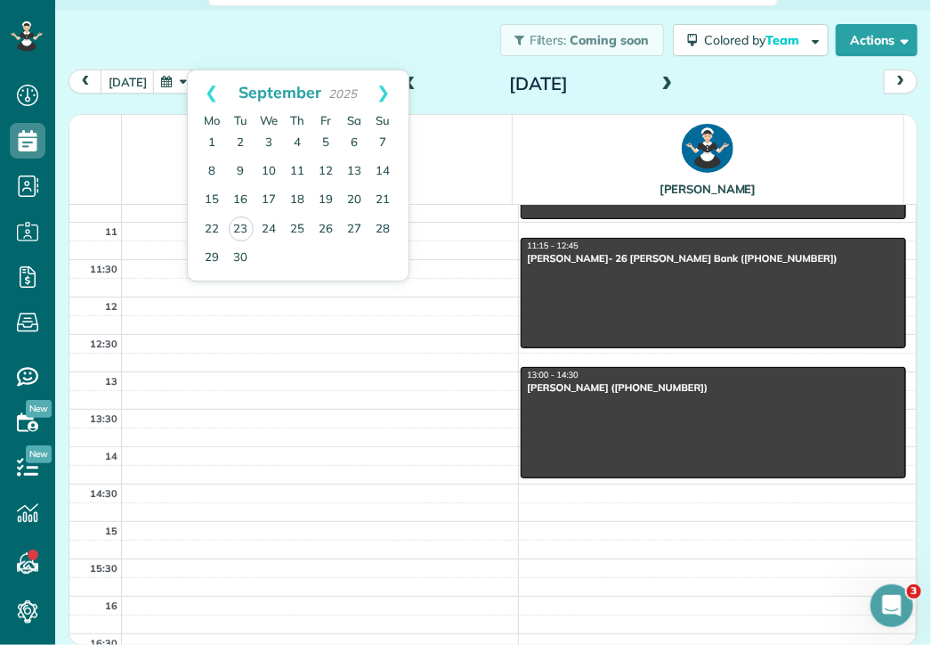
click at [376, 325] on div "06 06:30 07 07:30 08 08:30 09 09:30 10 10:30 11 11:30 12 12:30 13 13:30 14 14:3…" at bounding box center [492, 334] width 847 height 971
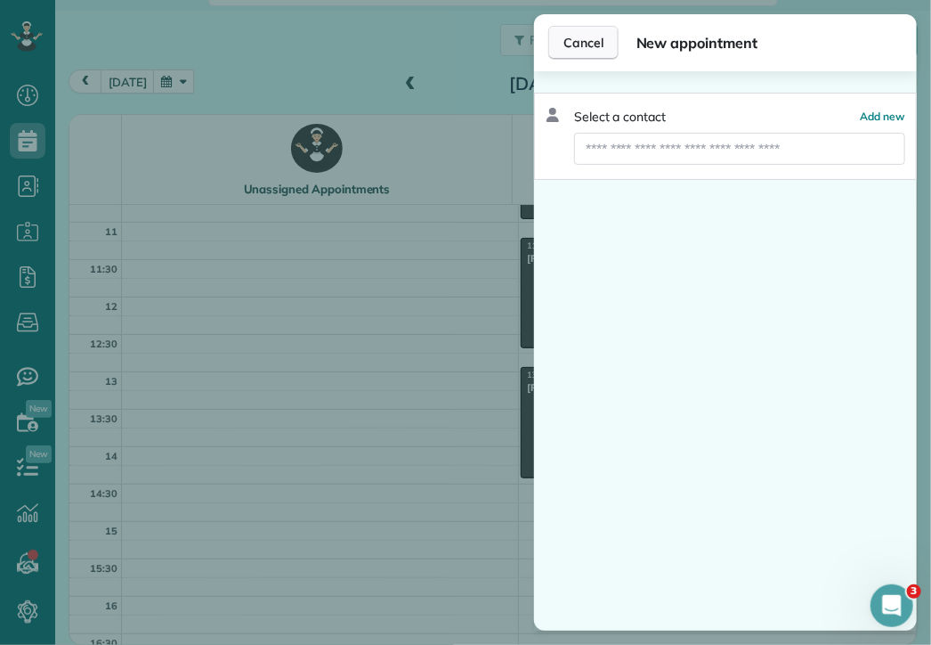
click at [588, 44] on span "Cancel" at bounding box center [584, 43] width 40 height 18
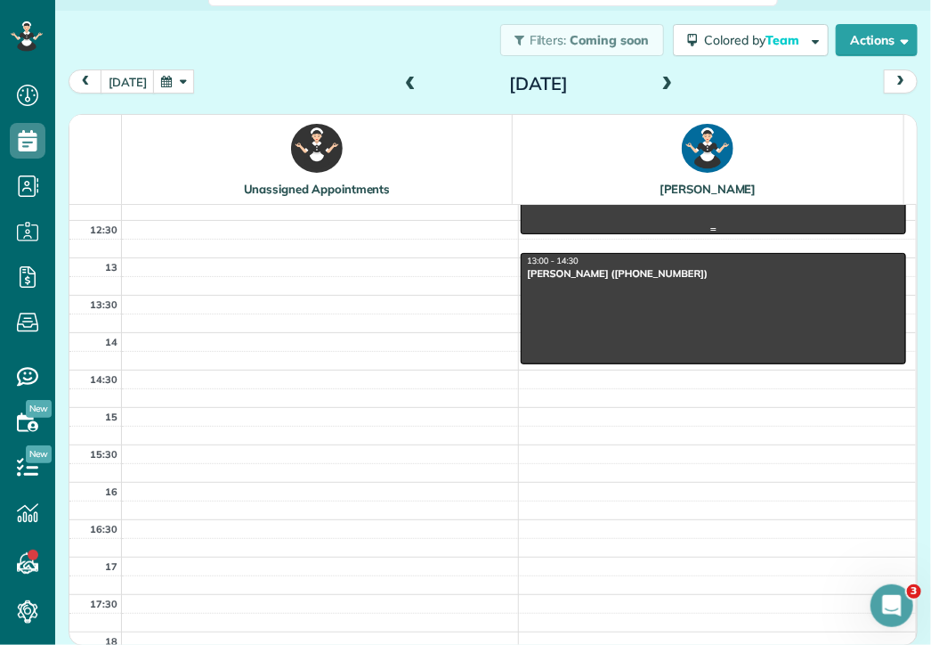
scroll to position [473, 0]
